Goal: Task Accomplishment & Management: Use online tool/utility

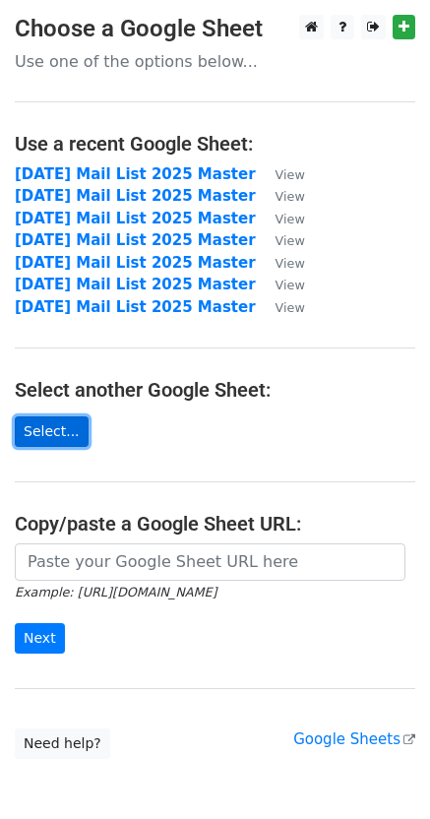
click at [27, 424] on link "Select..." at bounding box center [52, 431] width 74 height 31
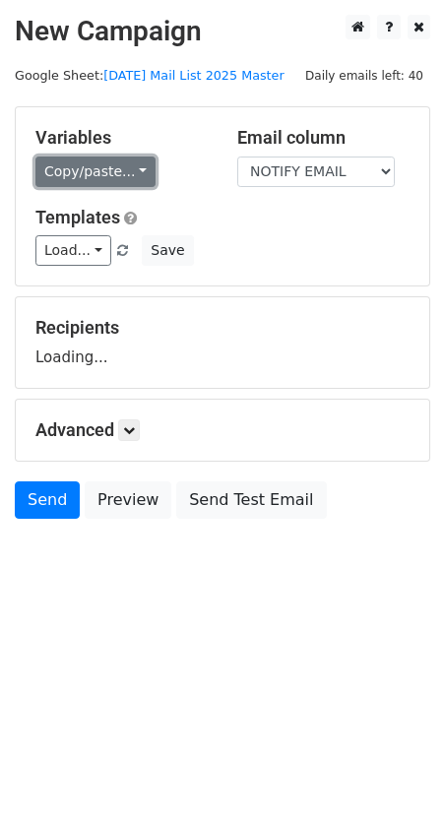
click at [110, 172] on link "Copy/paste..." at bounding box center [95, 172] width 120 height 31
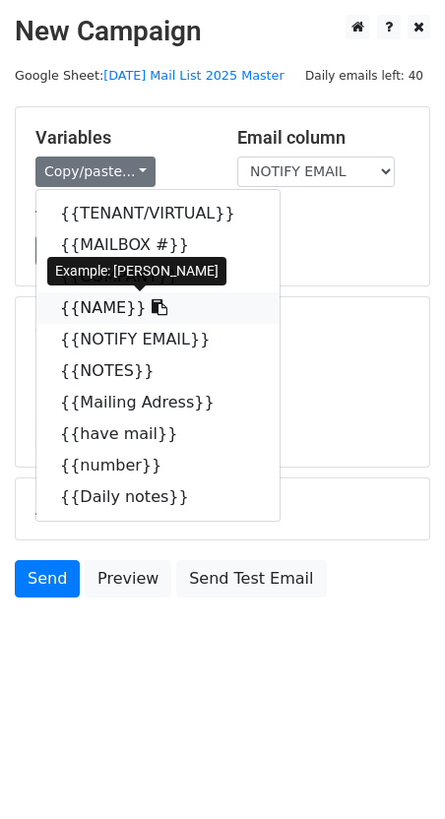
click at [89, 302] on link "{{NAME}}" at bounding box center [157, 308] width 243 height 32
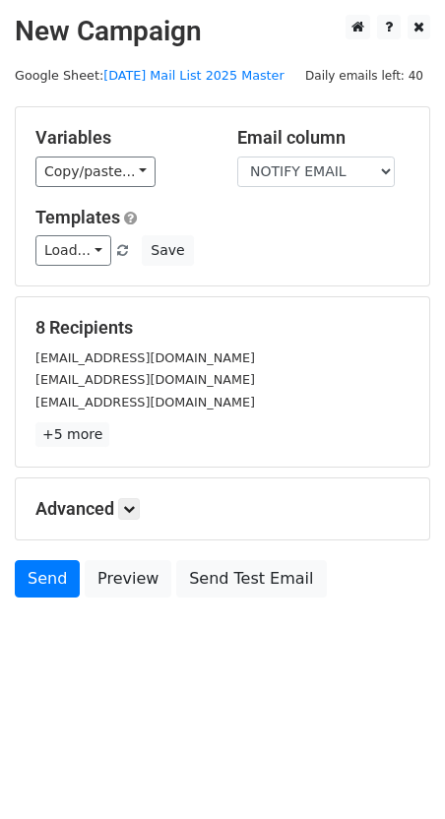
click at [117, 193] on div "Variables Copy/paste... {{TENANT/VIRTUAL}} {{MAILBOX #}} {{COMPANY}} {{NAME}} {…" at bounding box center [223, 196] width 414 height 178
click at [107, 188] on div "Variables Copy/paste... {{TENANT/VIRTUAL}} {{MAILBOX #}} {{COMPANY}} {{NAME}} {…" at bounding box center [223, 196] width 414 height 178
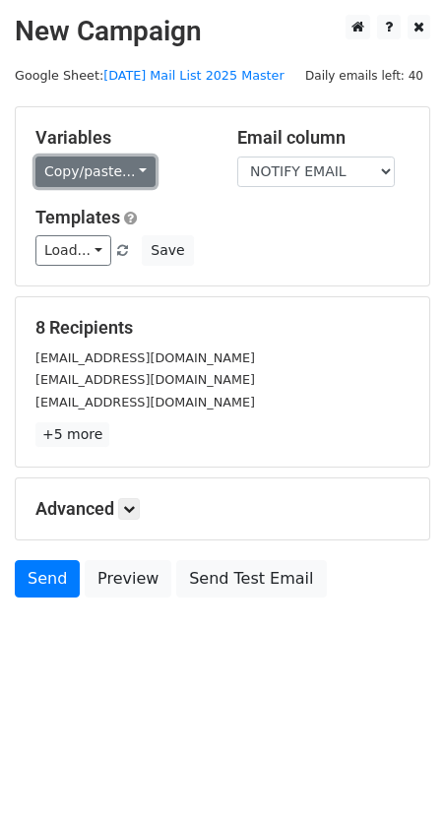
click at [107, 177] on link "Copy/paste..." at bounding box center [95, 172] width 120 height 31
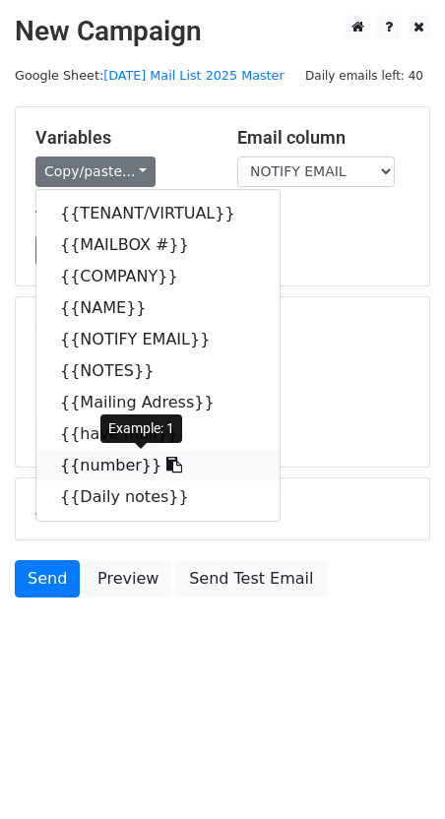
click at [98, 466] on link "{{number}}" at bounding box center [157, 466] width 243 height 32
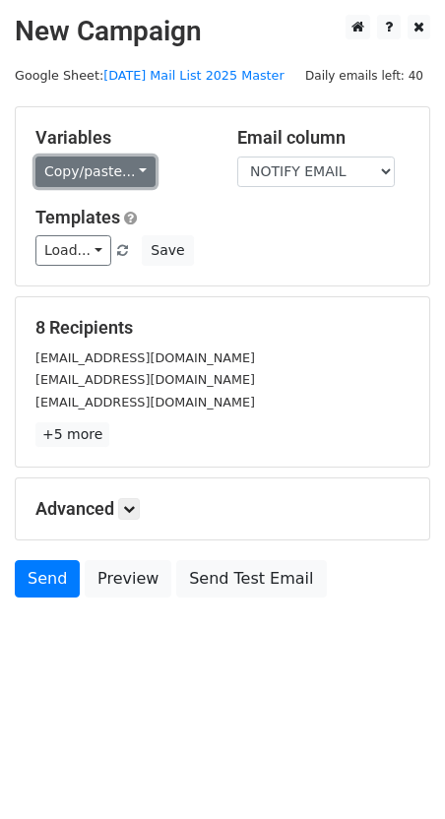
click at [127, 170] on link "Copy/paste..." at bounding box center [95, 172] width 120 height 31
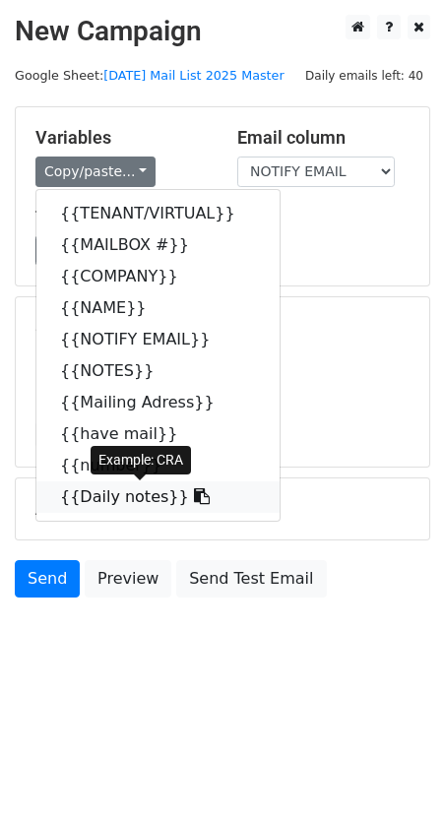
click at [118, 501] on link "{{Daily notes}}" at bounding box center [157, 497] width 243 height 32
